Goal: Information Seeking & Learning: Learn about a topic

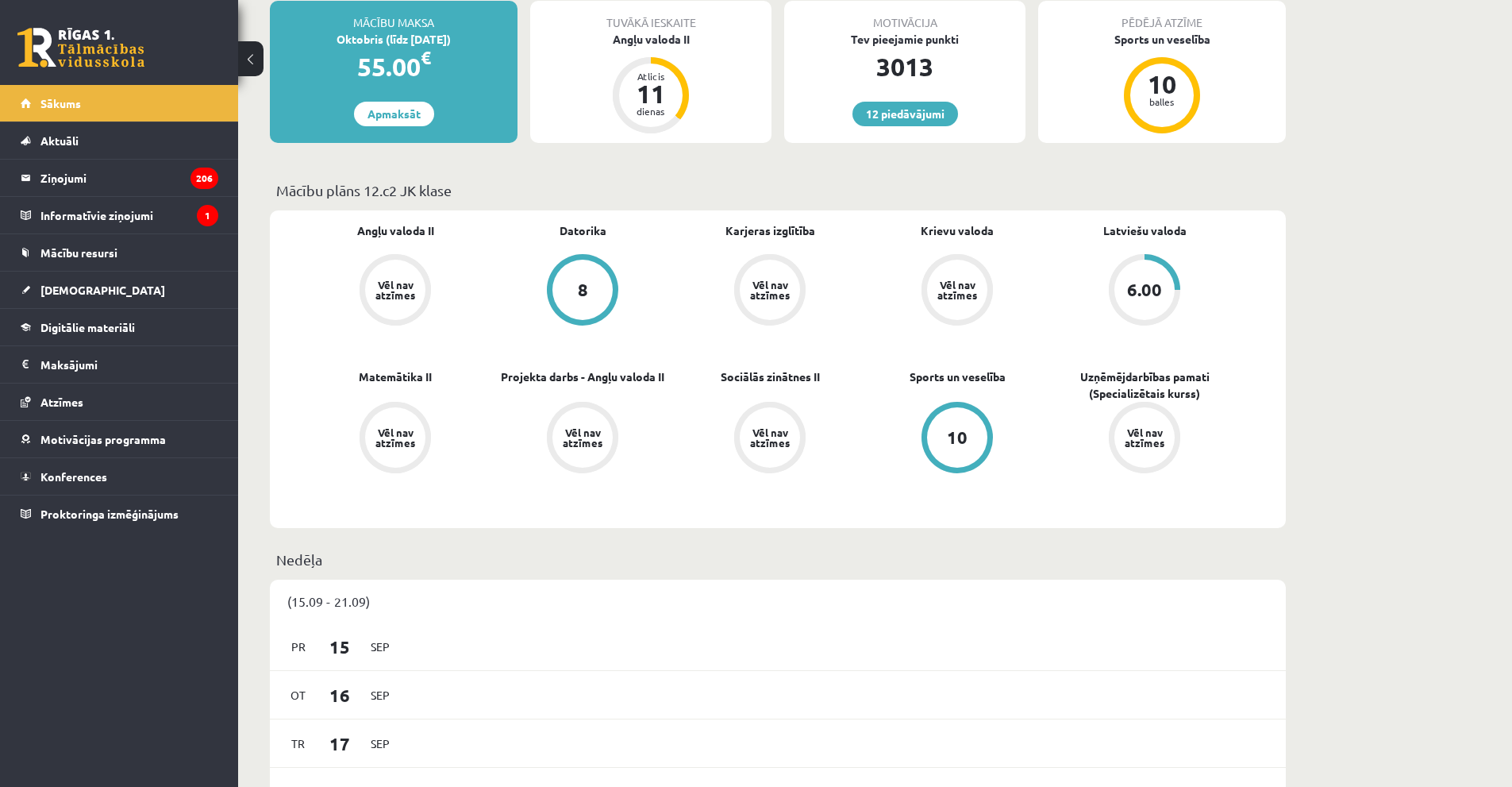
scroll to position [397, 0]
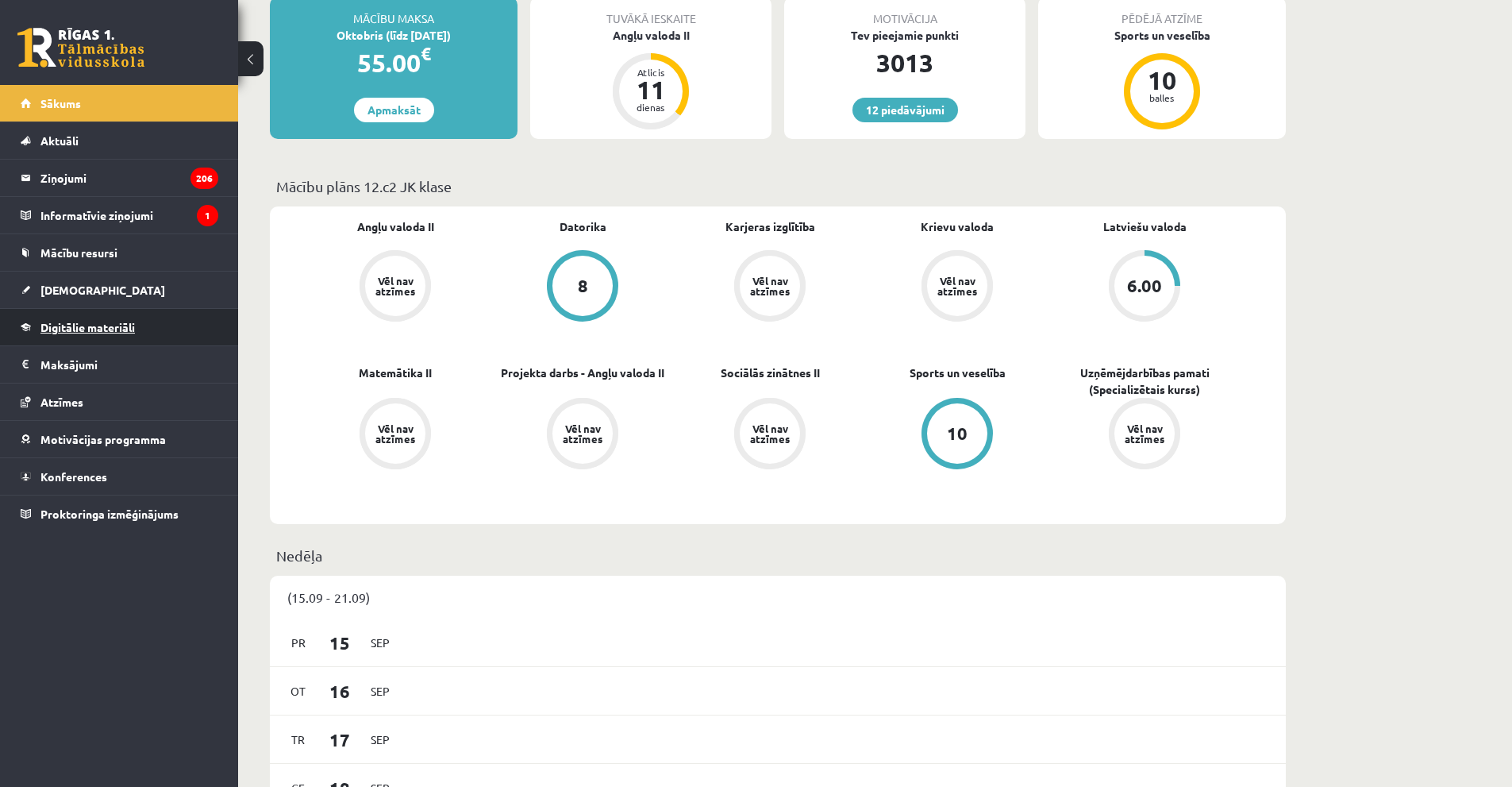
click at [100, 322] on span "Digitālie materiāli" at bounding box center [88, 327] width 94 height 14
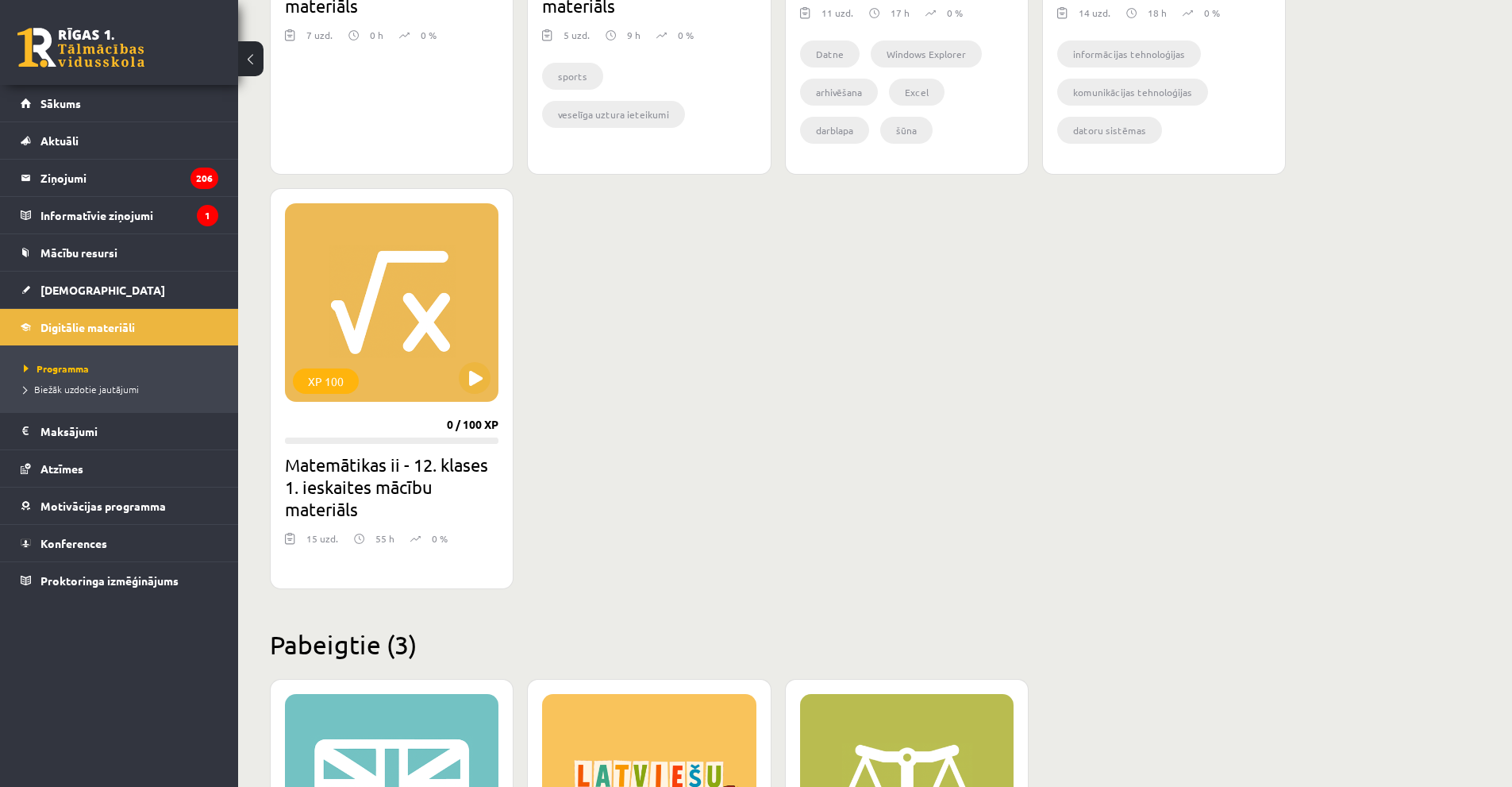
scroll to position [1270, 0]
click at [464, 370] on button at bounding box center [474, 378] width 31 height 31
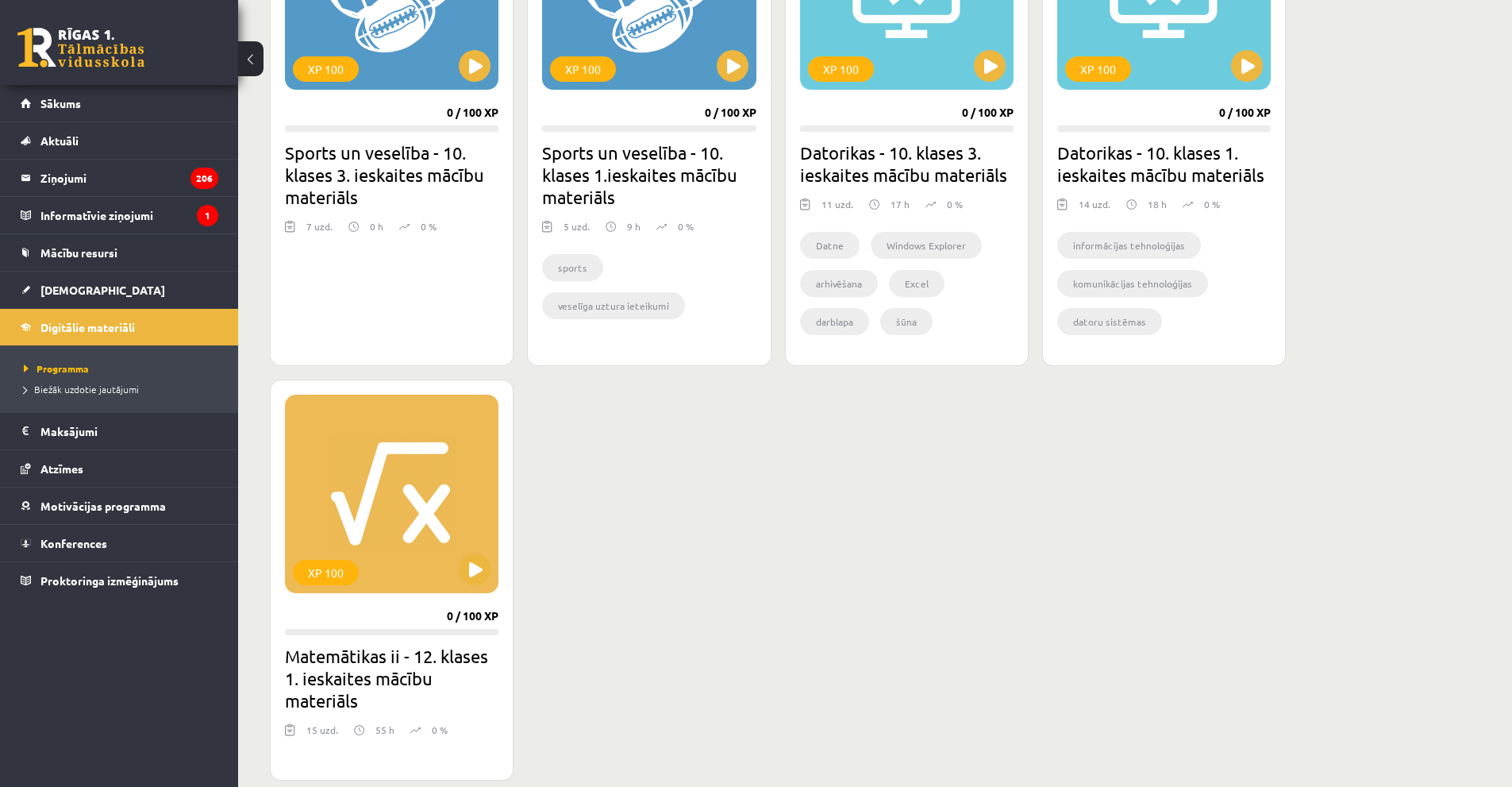
scroll to position [1032, 0]
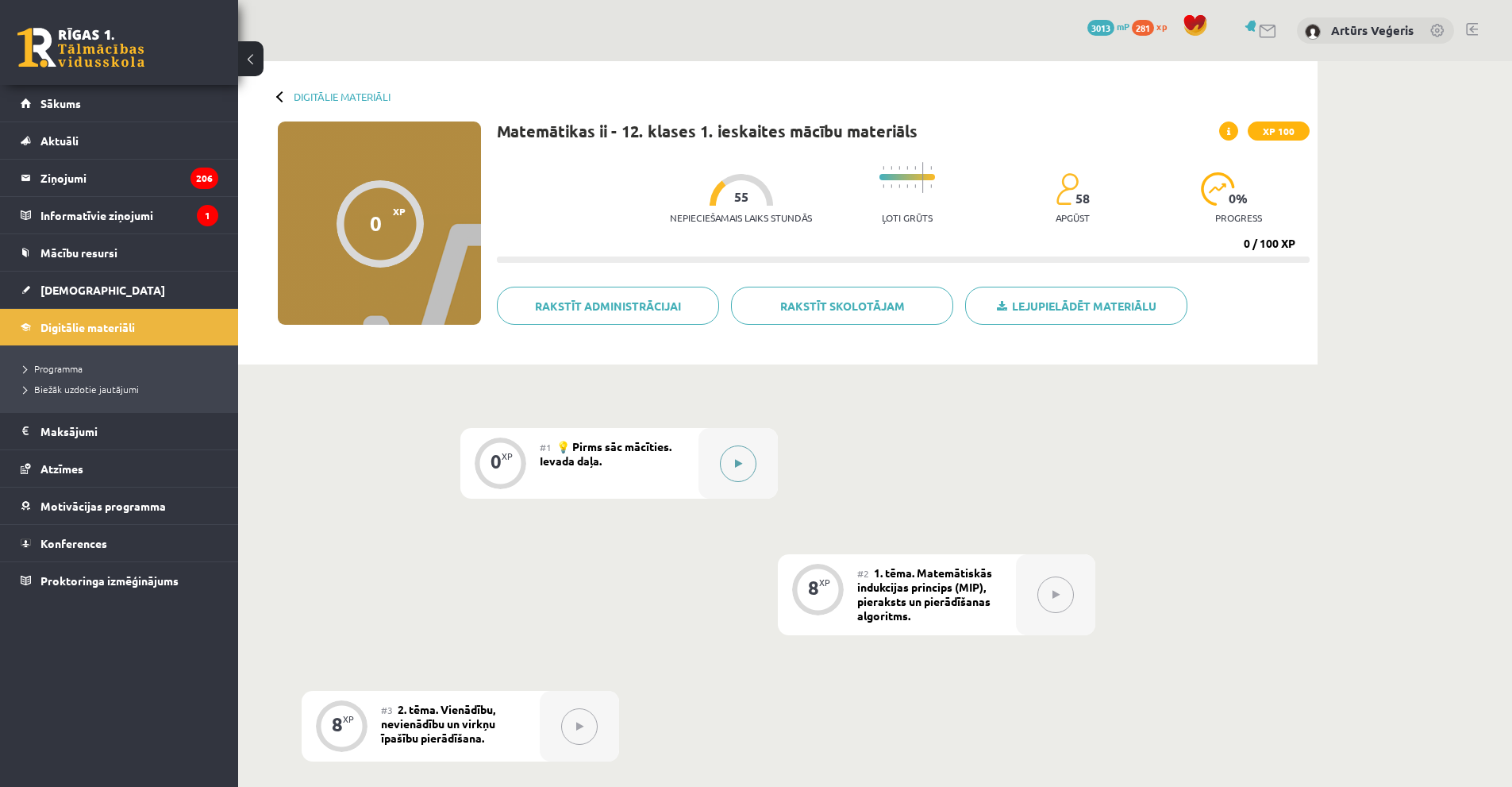
click at [735, 463] on icon at bounding box center [739, 463] width 7 height 9
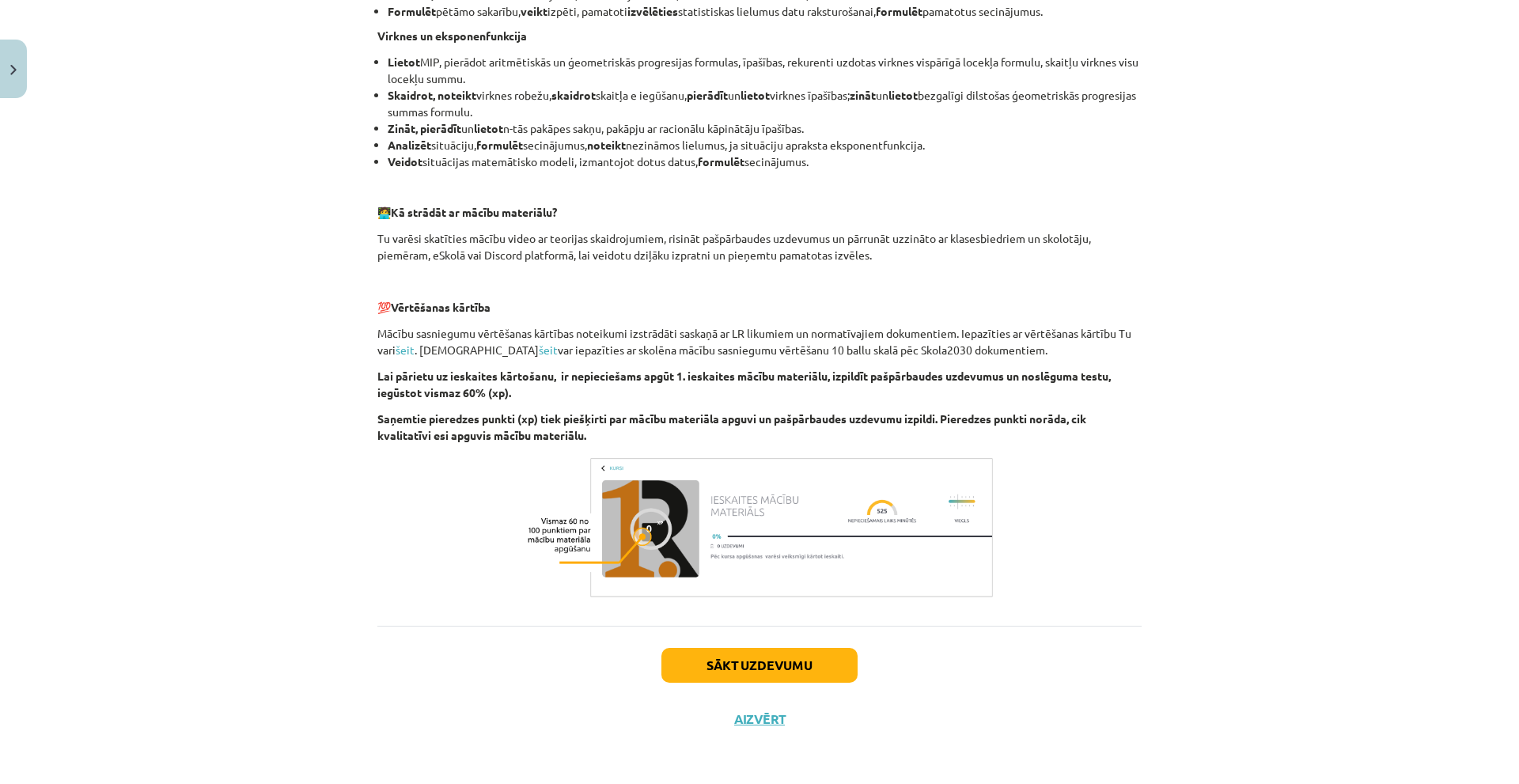
scroll to position [904, 0]
click at [787, 666] on button "Sākt uzdevumu" at bounding box center [759, 664] width 196 height 35
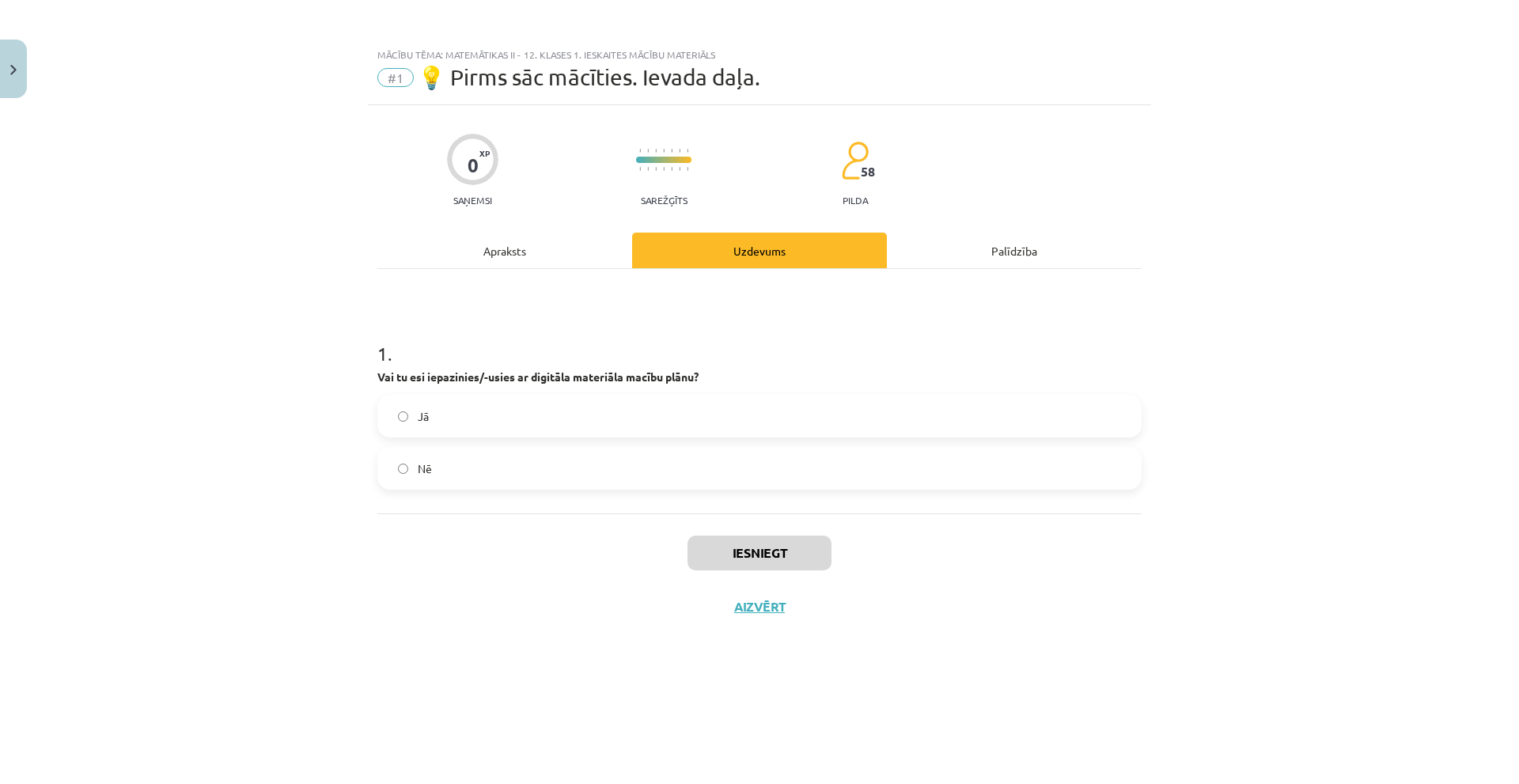
scroll to position [0, 0]
click at [639, 411] on label "Jā" at bounding box center [760, 415] width 761 height 40
click at [754, 545] on button "Iesniegt" at bounding box center [760, 553] width 144 height 35
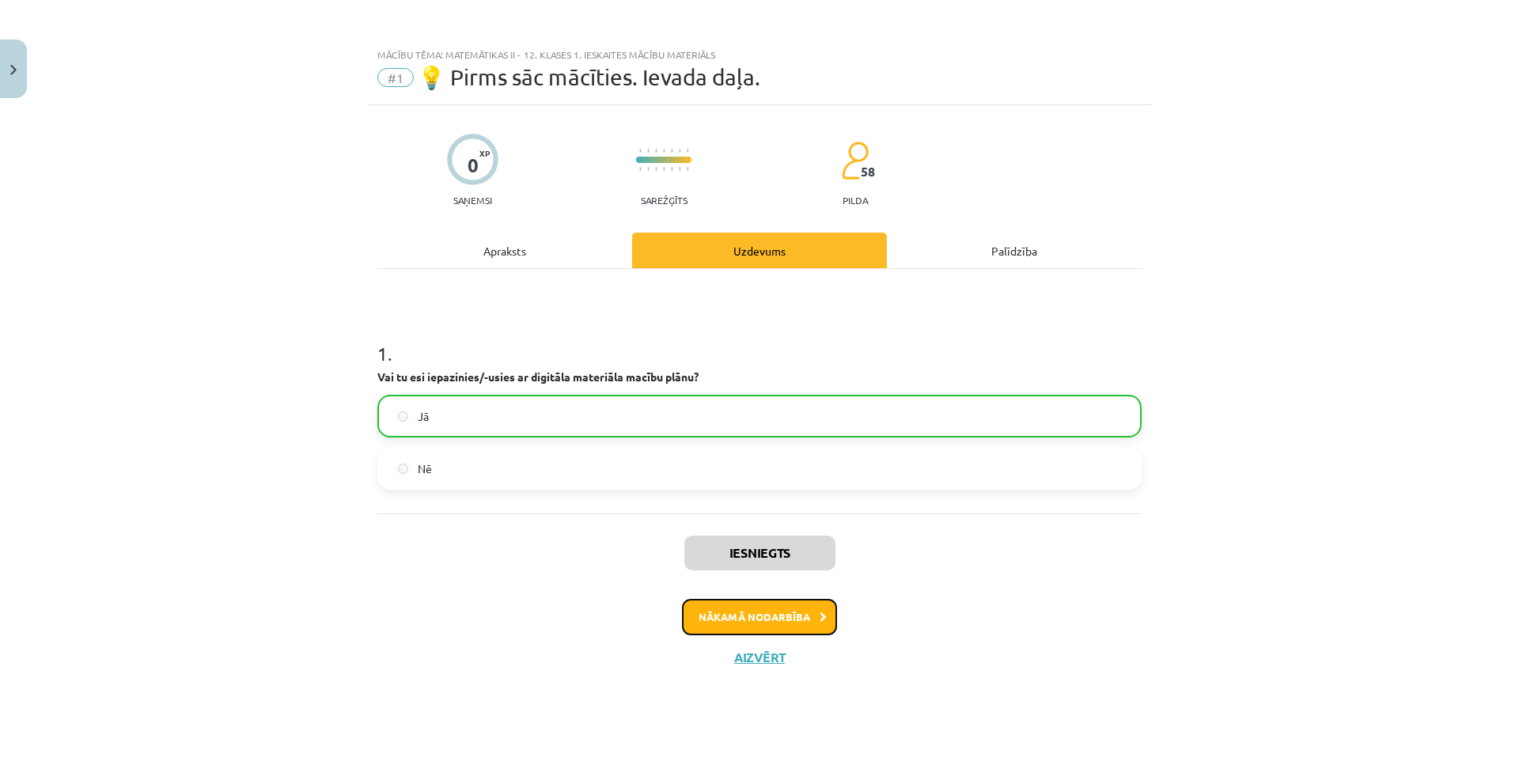
click at [790, 624] on button "Nākamā nodarbība" at bounding box center [760, 617] width 155 height 37
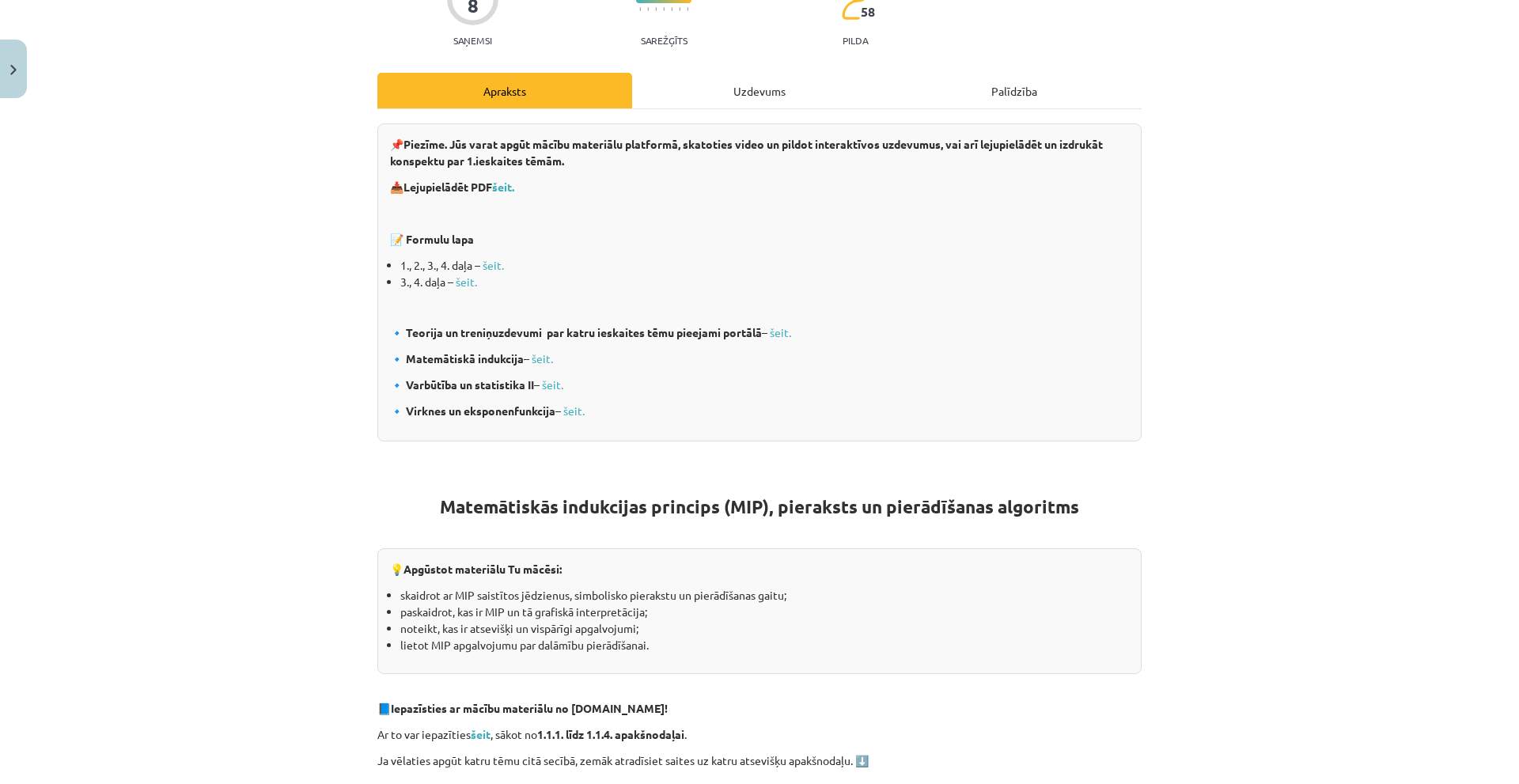
scroll to position [237, 0]
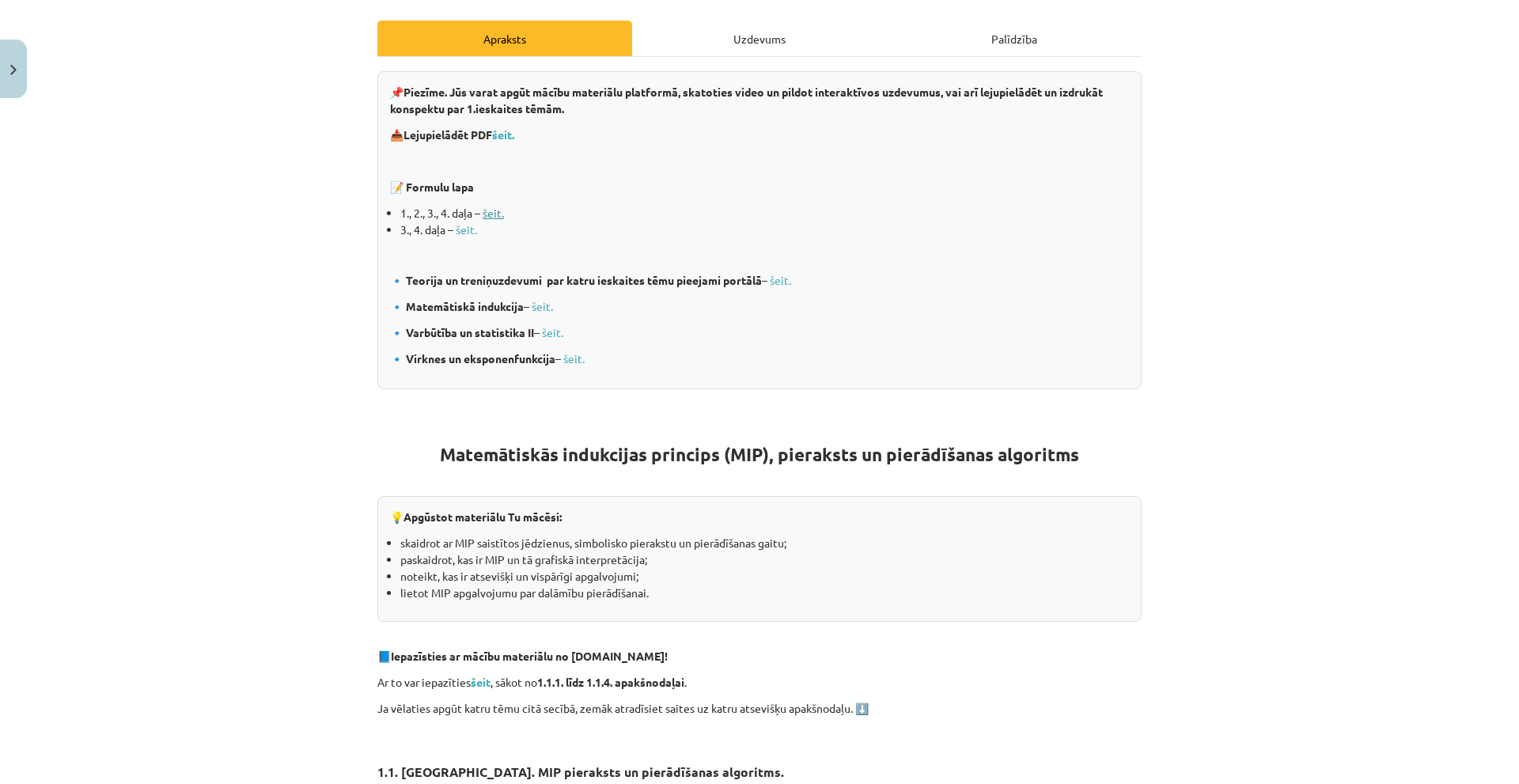
click at [492, 211] on link "šeit." at bounding box center [493, 212] width 21 height 14
click at [841, 291] on div "📌 Piezīme. Jūs varat apgūt mācību materiālu platformā, skatoties video un pildo…" at bounding box center [759, 230] width 764 height 318
click at [461, 229] on link "šeit." at bounding box center [466, 229] width 21 height 14
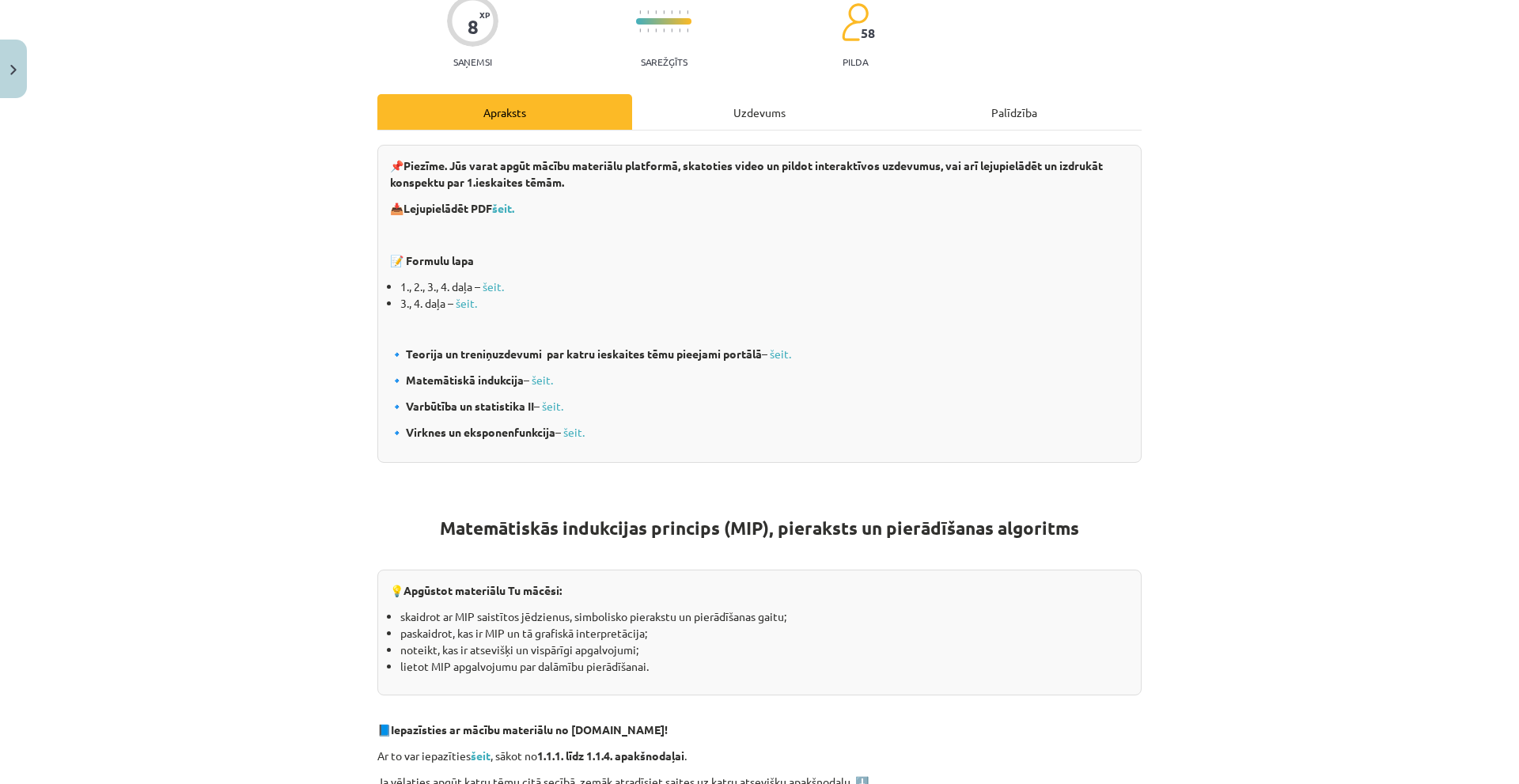
scroll to position [158, 0]
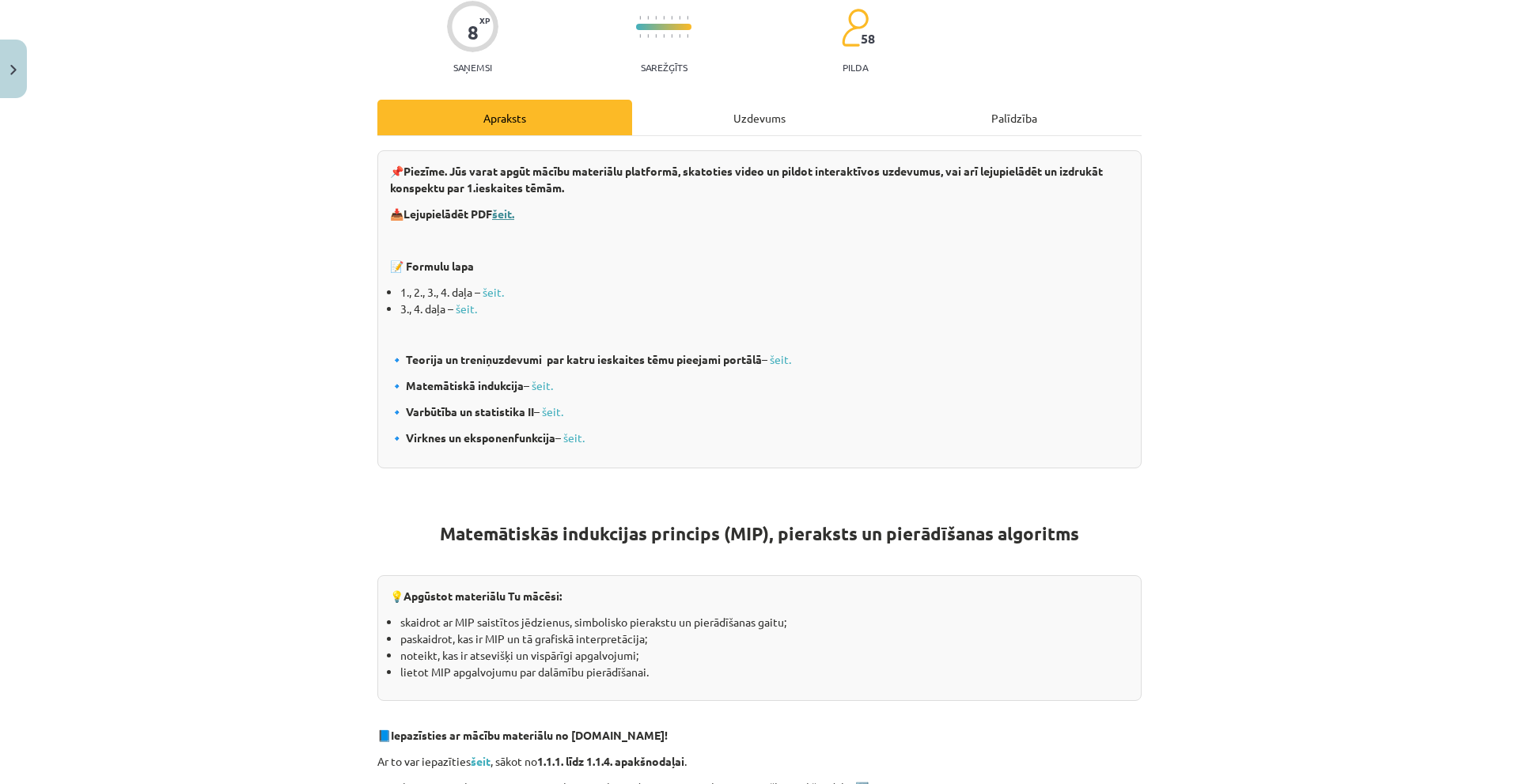
click at [504, 212] on b "šeit." at bounding box center [503, 213] width 22 height 14
drag, startPoint x: 1077, startPoint y: 354, endPoint x: 1046, endPoint y: 339, distance: 34.4
click at [1077, 354] on p "🔹 Teorija un treniņuzdevumi par katru ieskaites tēmu pieejami portālā – šeit." at bounding box center [760, 359] width 739 height 17
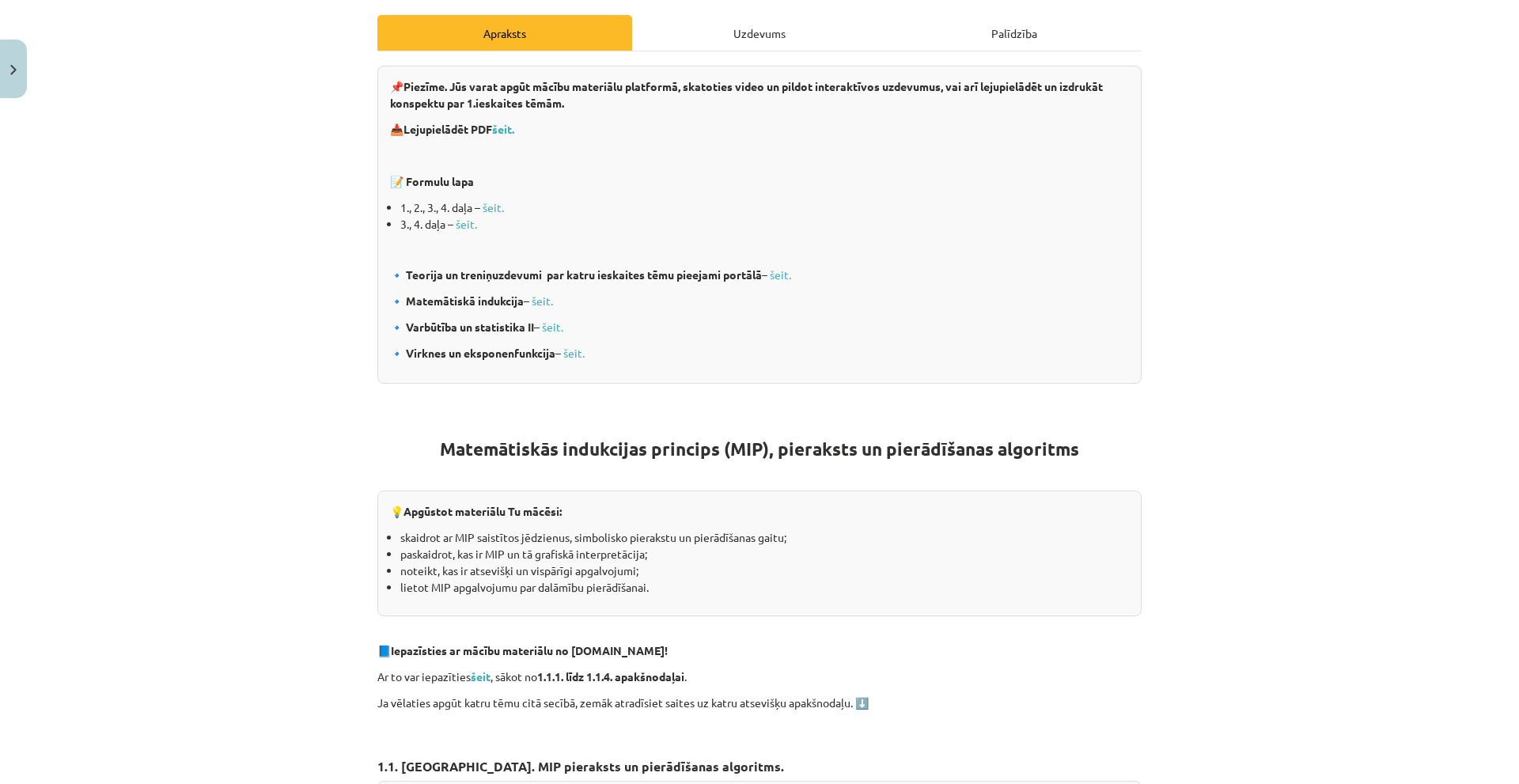
scroll to position [237, 0]
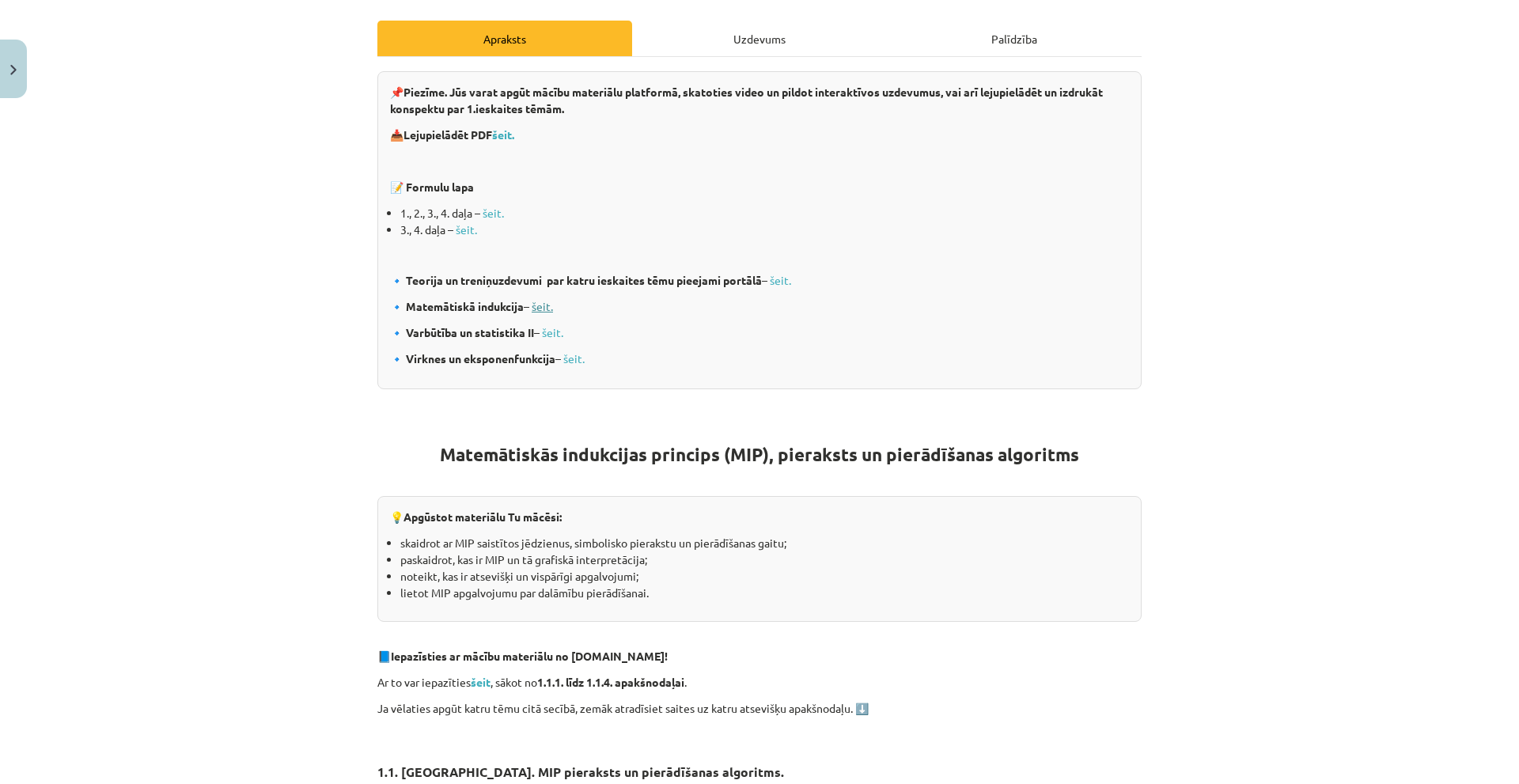
click at [534, 306] on link "šeit." at bounding box center [542, 305] width 21 height 14
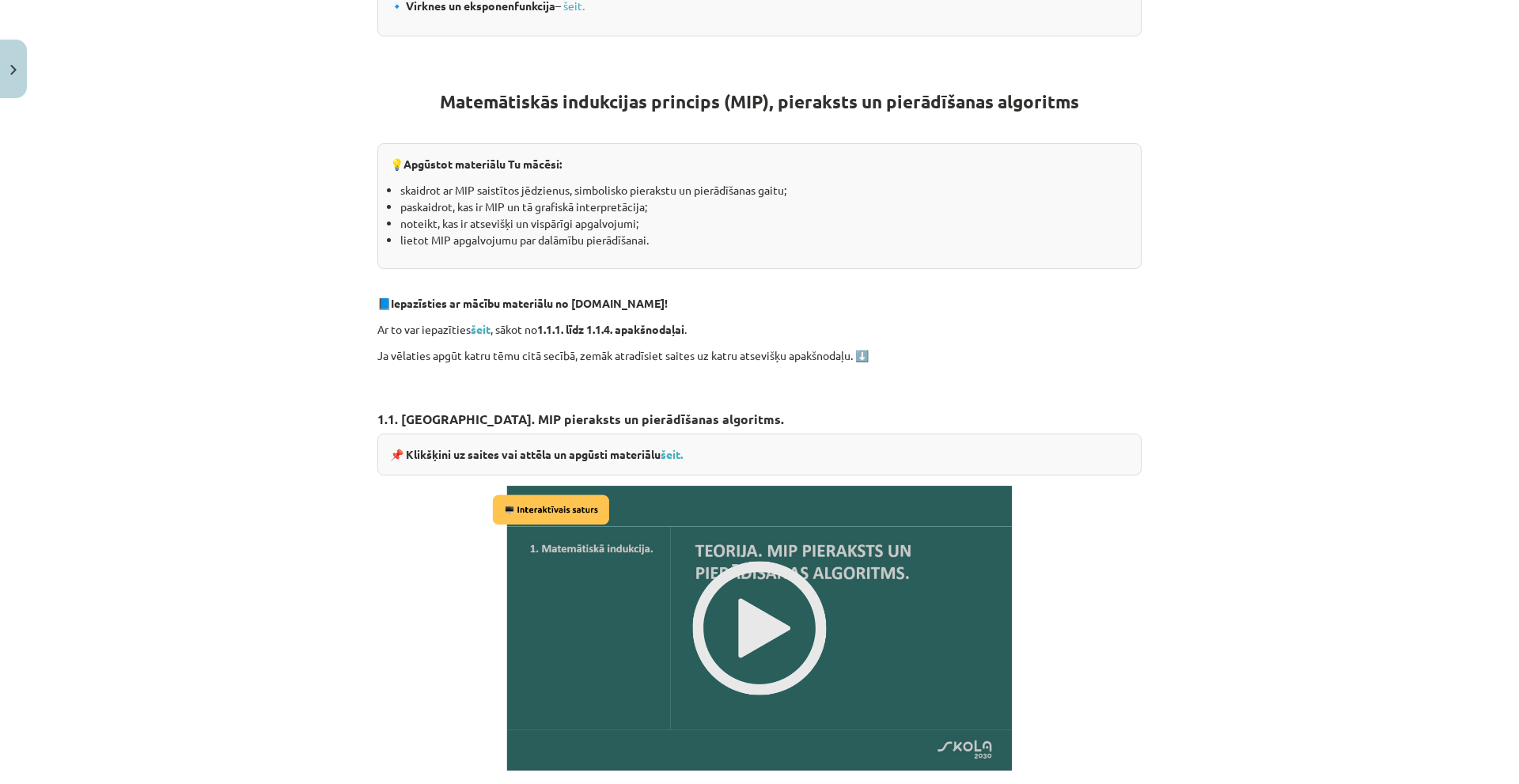
scroll to position [610, 0]
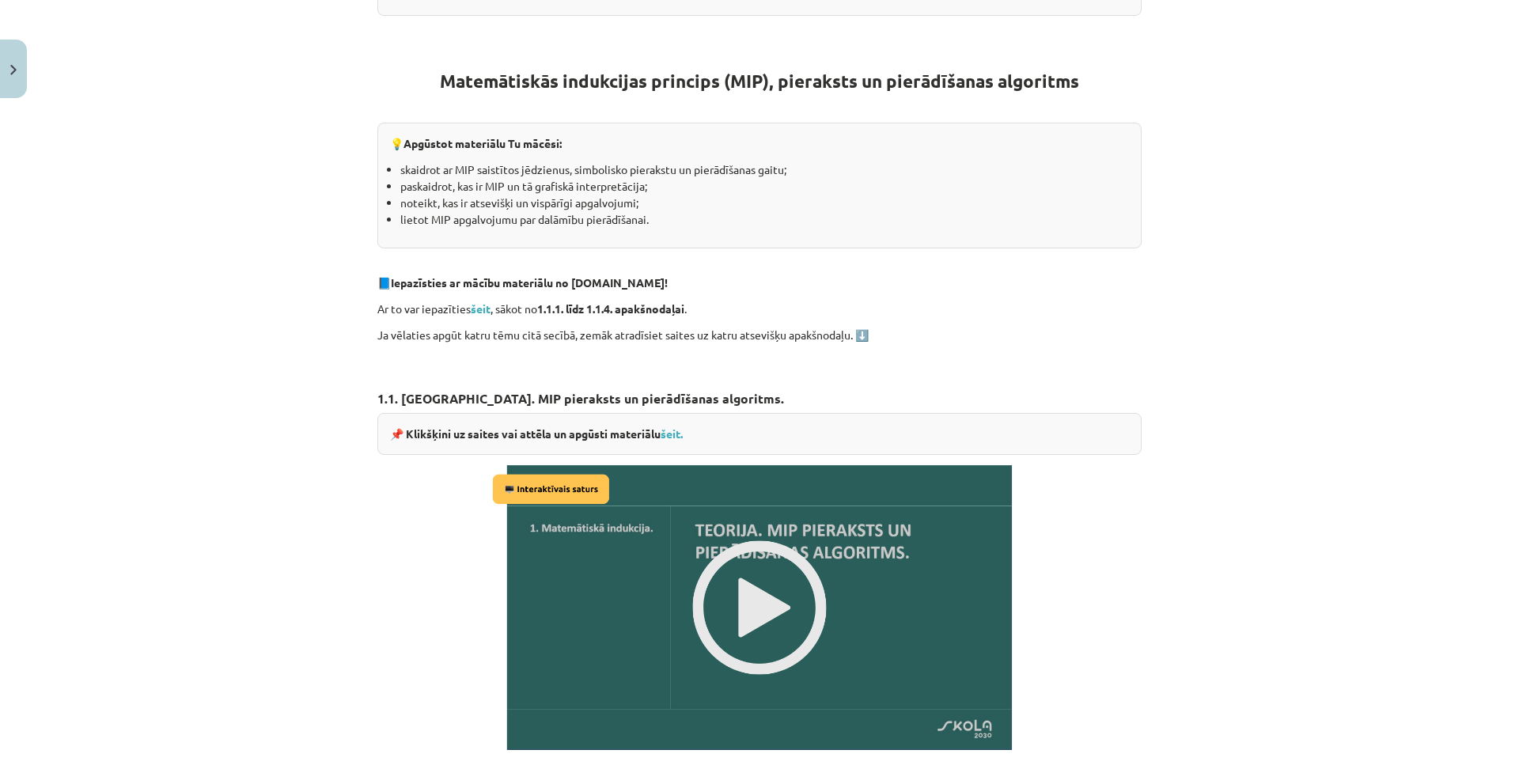
click at [775, 598] on img at bounding box center [760, 608] width 542 height 305
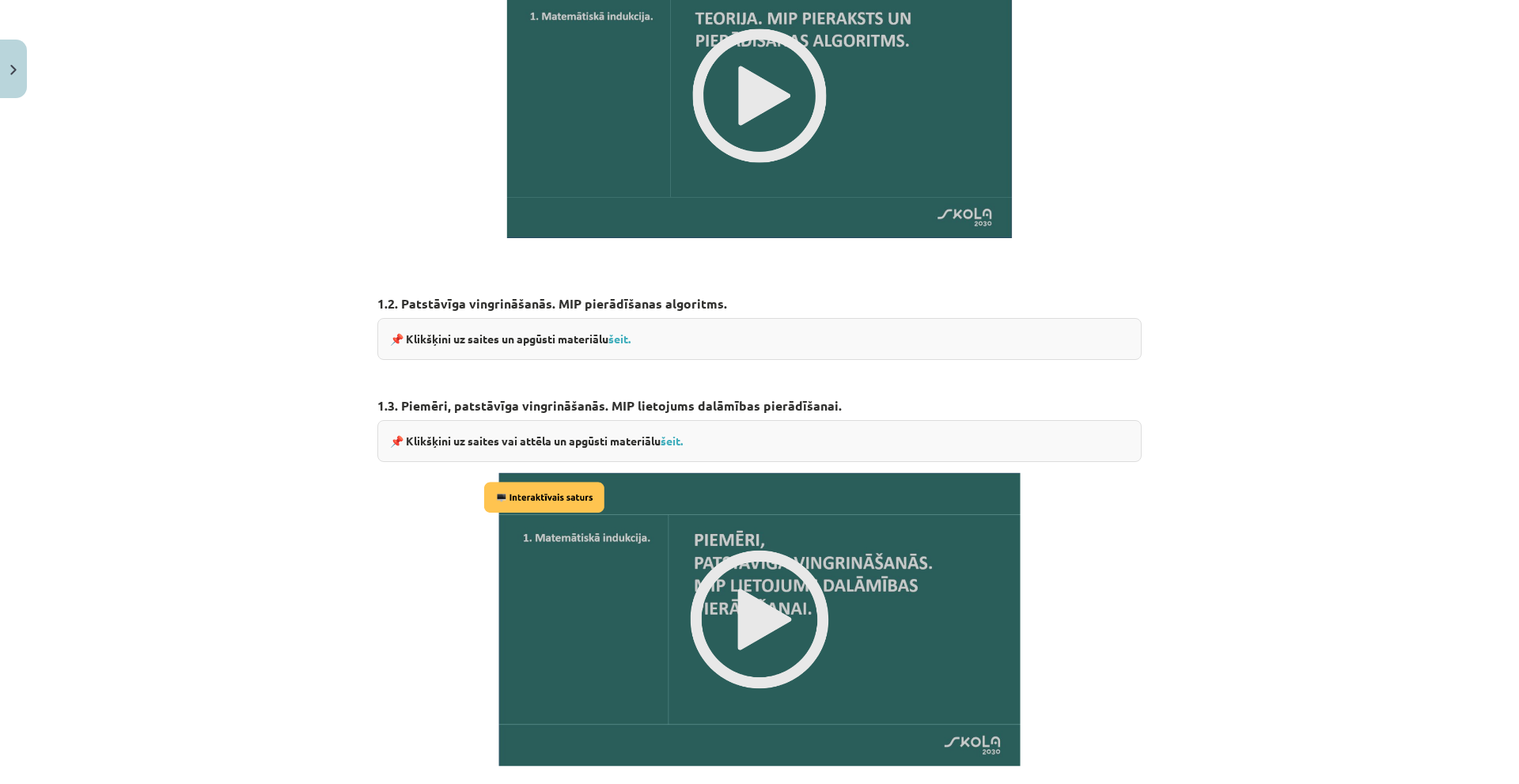
scroll to position [1244, 0]
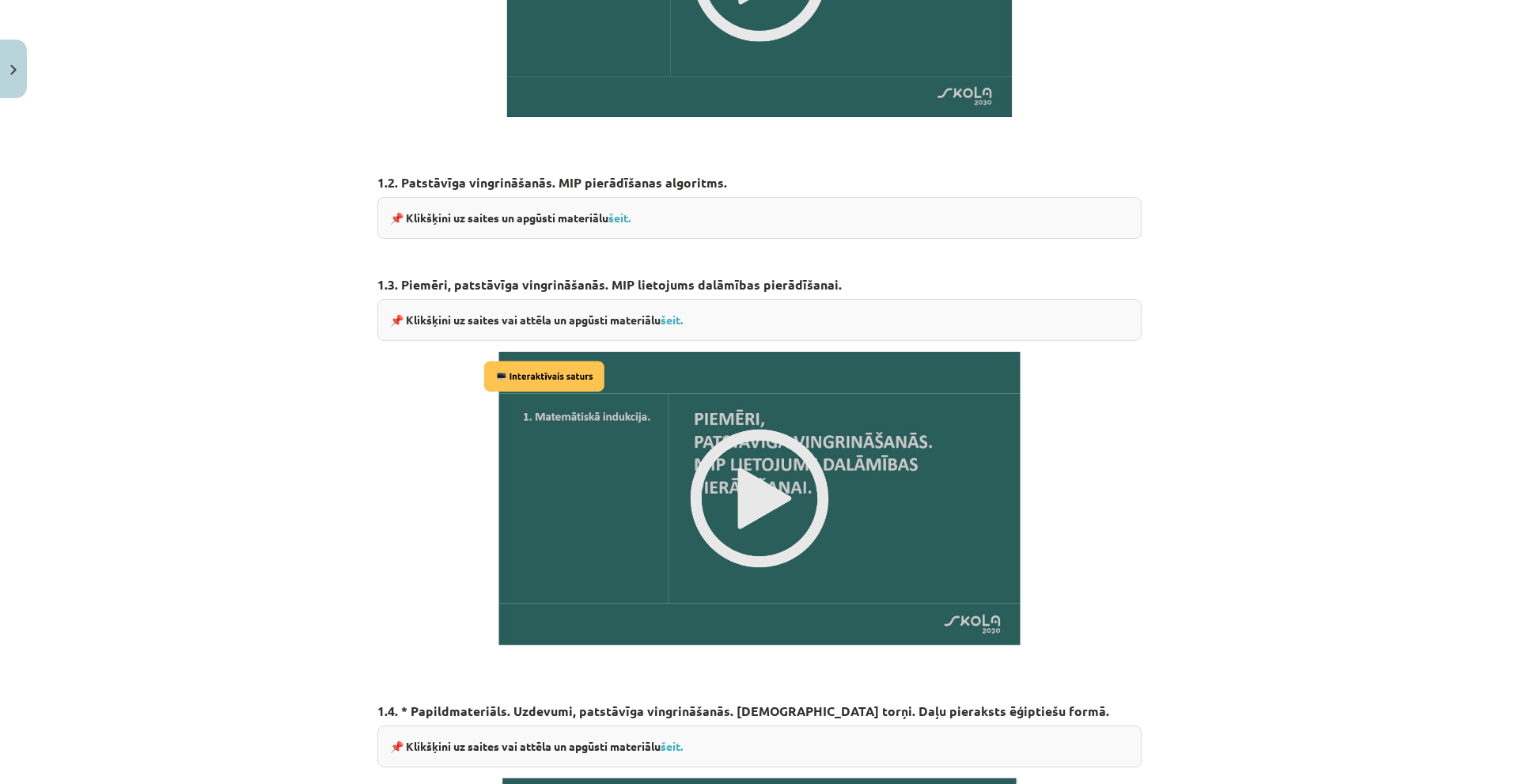
click at [760, 490] on img at bounding box center [759, 498] width 560 height 314
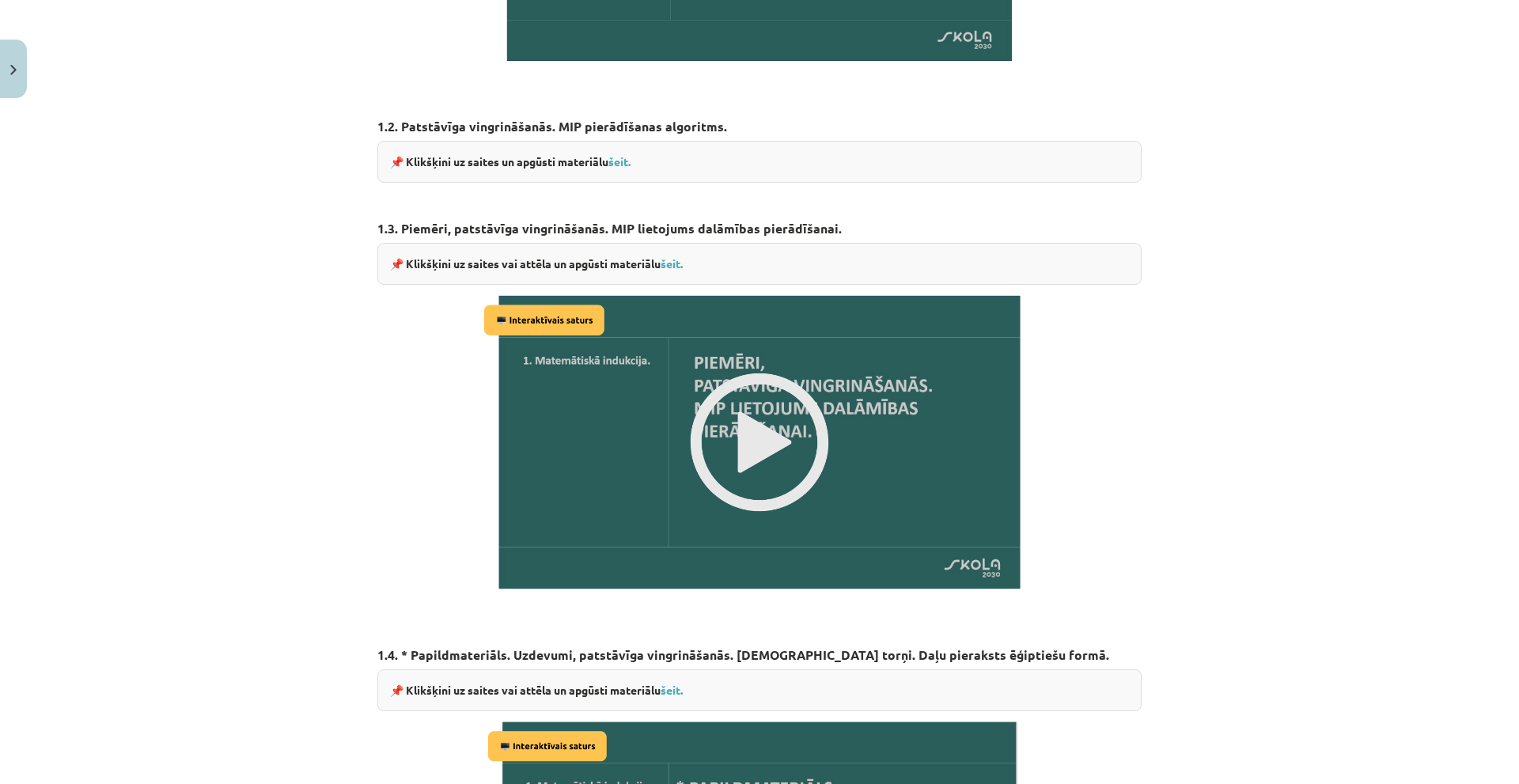
scroll to position [1639, 0]
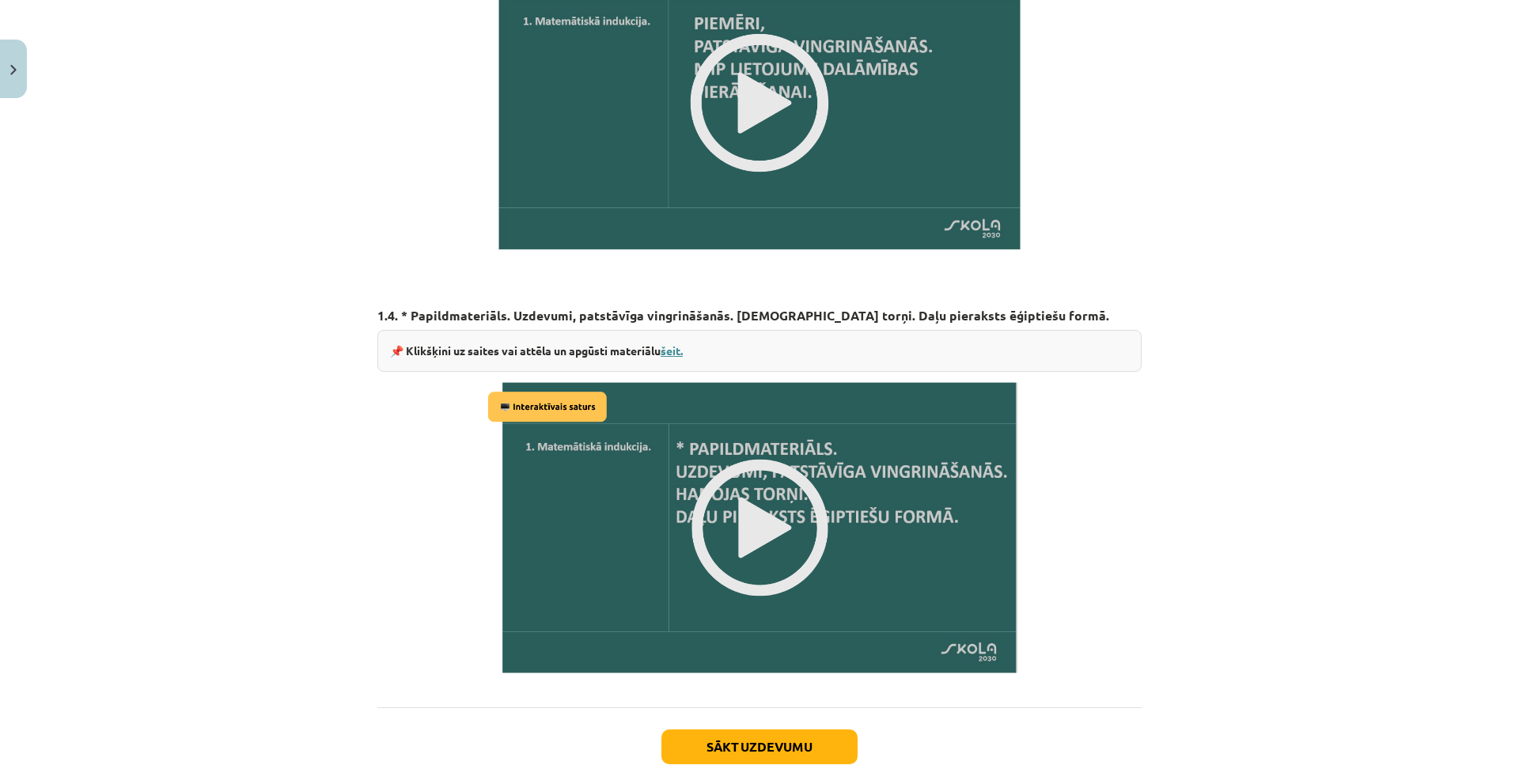
click at [678, 347] on link "šeit." at bounding box center [671, 349] width 22 height 14
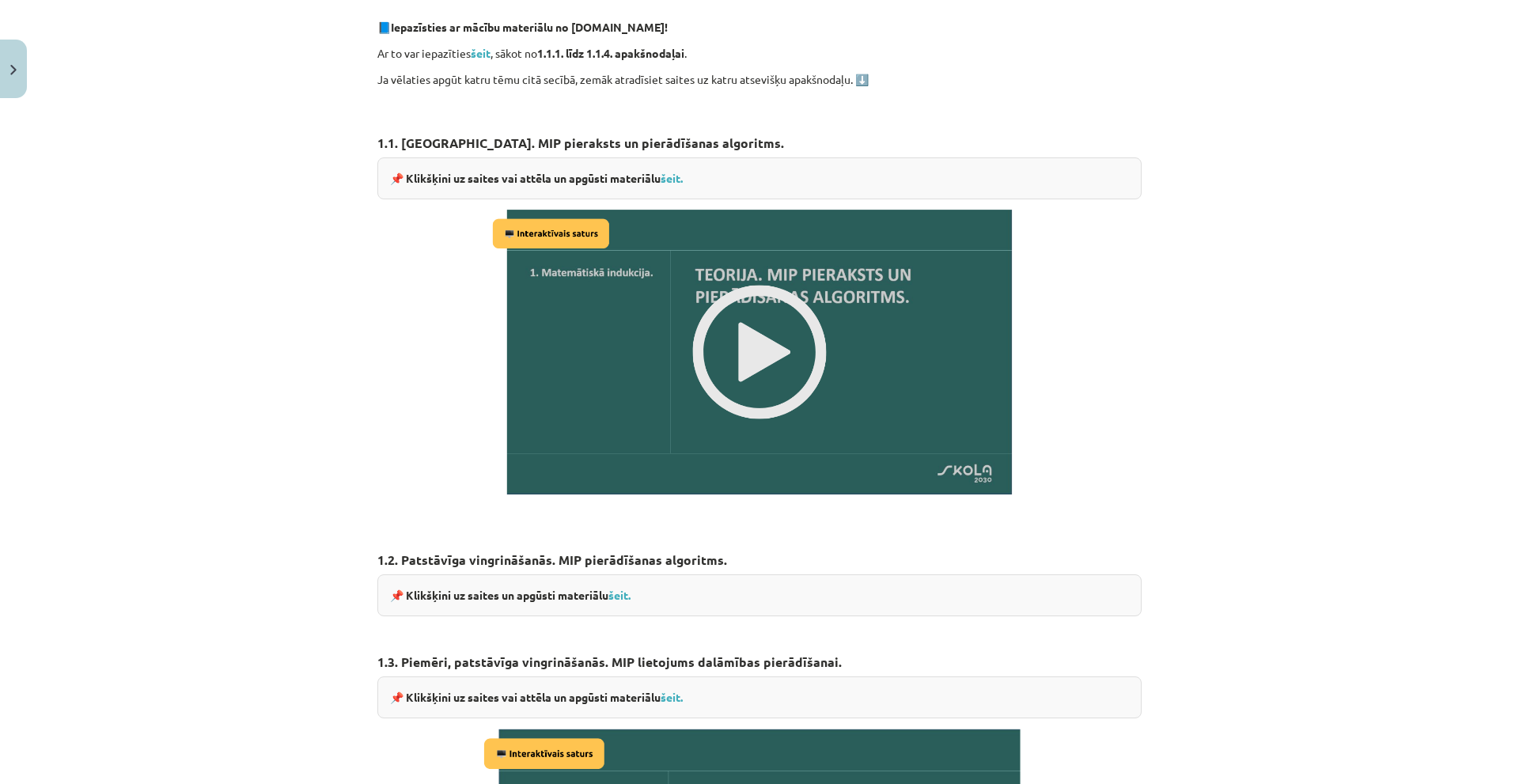
scroll to position [847, 0]
